Goal: Task Accomplishment & Management: Use online tool/utility

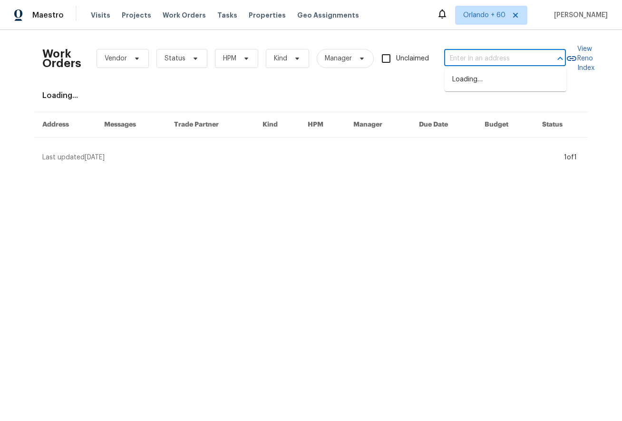
click at [488, 57] on input "text" at bounding box center [491, 58] width 95 height 15
paste input "[STREET_ADDRESS][PERSON_NAME][PERSON_NAME]"
drag, startPoint x: 532, startPoint y: 59, endPoint x: 497, endPoint y: 59, distance: 34.2
click at [497, 59] on div "[STREET_ADDRESS][PERSON_NAME][PERSON_NAME] ​" at bounding box center [505, 58] width 122 height 15
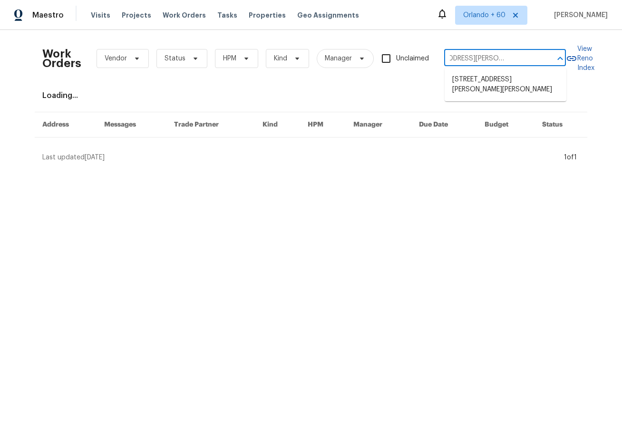
drag, startPoint x: 542, startPoint y: 58, endPoint x: 501, endPoint y: 56, distance: 41.4
click at [494, 57] on div "[STREET_ADDRESS][PERSON_NAME][PERSON_NAME] ​" at bounding box center [505, 58] width 122 height 15
type input "[STREET_ADDRESS][PERSON_NAME][PERSON_NAME]"
click at [522, 88] on li "[STREET_ADDRESS][PERSON_NAME][PERSON_NAME]" at bounding box center [506, 85] width 122 height 26
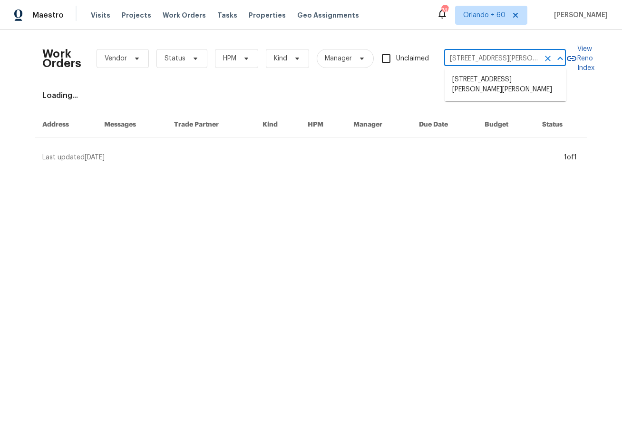
click at [477, 54] on input "[STREET_ADDRESS][PERSON_NAME][PERSON_NAME]" at bounding box center [491, 58] width 95 height 15
click at [492, 81] on li "[STREET_ADDRESS][PERSON_NAME][PERSON_NAME]" at bounding box center [506, 85] width 122 height 26
